Goal: Check status

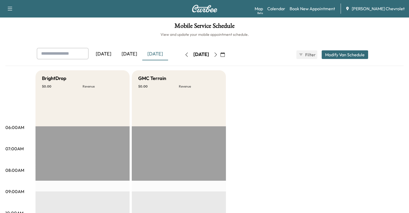
click at [117, 55] on div "[DATE]" at bounding box center [130, 54] width 26 height 12
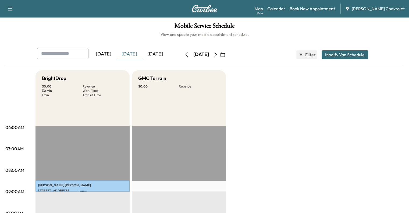
click at [142, 53] on div "[DATE]" at bounding box center [155, 54] width 26 height 12
